Goal: Task Accomplishment & Management: Use online tool/utility

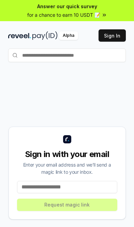
click at [117, 32] on button "Sign In" at bounding box center [111, 35] width 27 height 12
click at [103, 56] on input "text" at bounding box center [67, 55] width 118 height 14
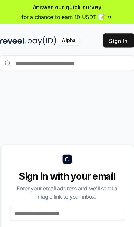
type input "*"
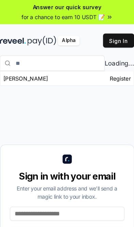
type input "*"
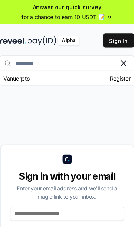
type input "*********"
click at [112, 52] on icon at bounding box center [116, 55] width 8 height 8
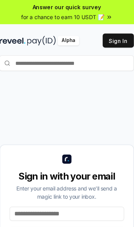
click at [106, 33] on button "Sign In" at bounding box center [111, 35] width 27 height 12
